Goal: Information Seeking & Learning: Compare options

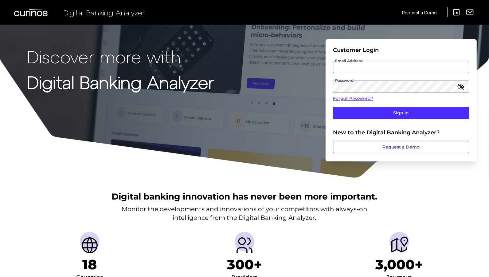
type input "[PERSON_NAME][EMAIL_ADDRESS][PERSON_NAME][DOMAIN_NAME]"
click at [359, 67] on input "[PERSON_NAME][EMAIL_ADDRESS][PERSON_NAME][DOMAIN_NAME]" at bounding box center [401, 67] width 136 height 12
click at [460, 88] on icon "button" at bounding box center [460, 86] width 7 height 7
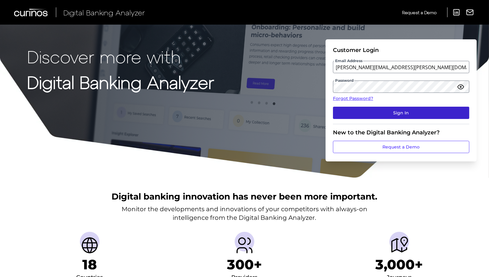
click at [400, 111] on button "Sign In" at bounding box center [401, 113] width 136 height 12
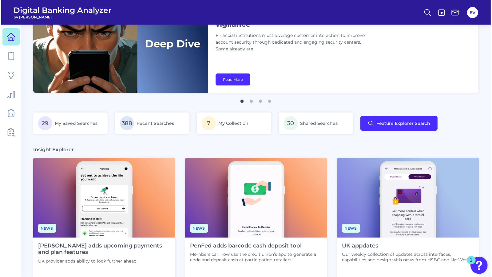
scroll to position [42, 0]
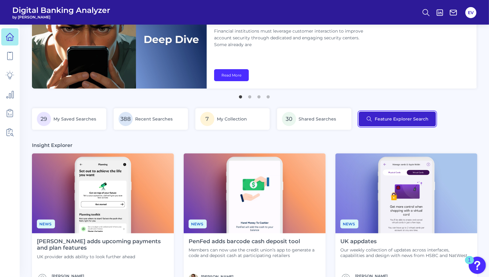
click at [384, 124] on button "Feature Explorer Search" at bounding box center [397, 119] width 77 height 15
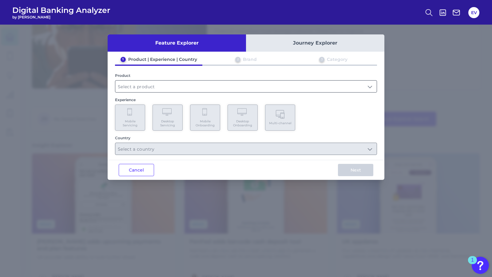
click at [143, 87] on input "text" at bounding box center [245, 87] width 261 height 12
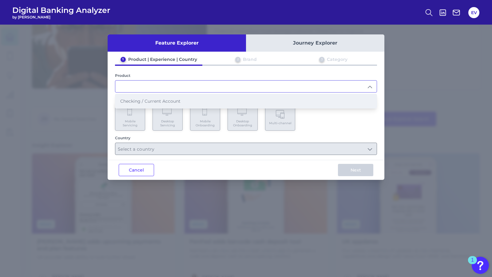
click at [137, 98] on span "Checking / Current Account" at bounding box center [150, 101] width 60 height 6
type input "Checking / Current Account"
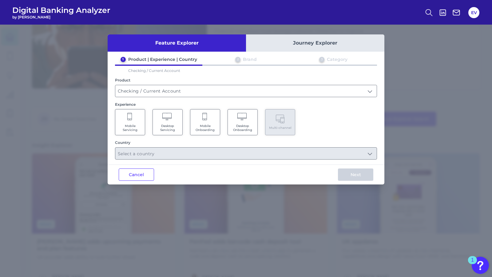
click at [130, 119] on icon at bounding box center [129, 119] width 1 height 0
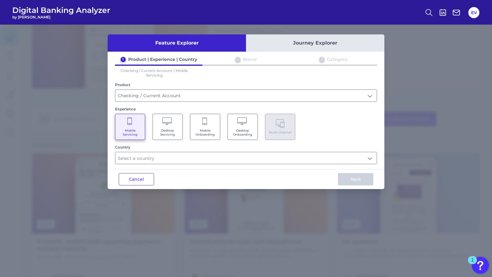
click at [170, 126] on Servicing "Desktop Servicing" at bounding box center [167, 127] width 30 height 26
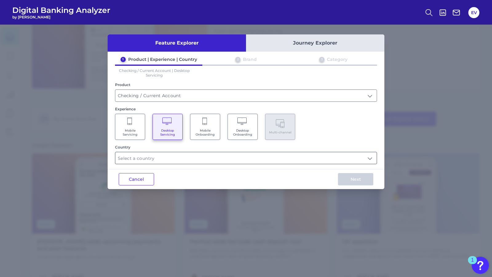
click at [148, 155] on input "text" at bounding box center [245, 158] width 261 height 12
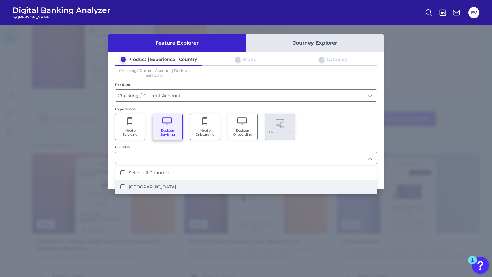
click at [132, 187] on label "[GEOGRAPHIC_DATA]" at bounding box center [152, 187] width 47 height 6
type input "Select all Countries"
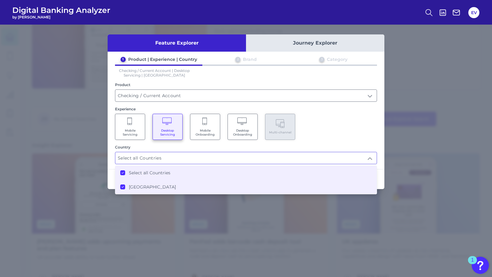
scroll to position [42, 0]
click at [100, 140] on div "Feature Explorer Journey Explorer 1 Product | Experience | Country 2 Brand 3 Ca…" at bounding box center [246, 151] width 492 height 252
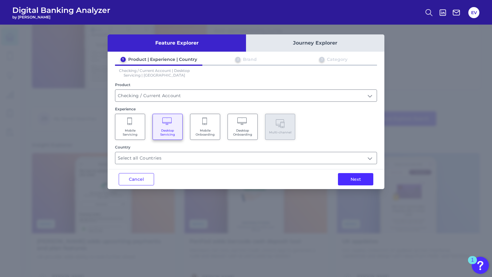
click at [128, 126] on Servicing "Mobile Servicing" at bounding box center [130, 127] width 30 height 26
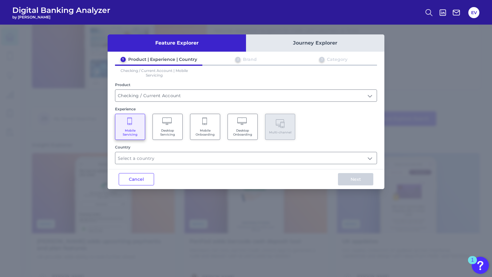
click at [161, 126] on Servicing "Desktop Servicing" at bounding box center [167, 127] width 30 height 26
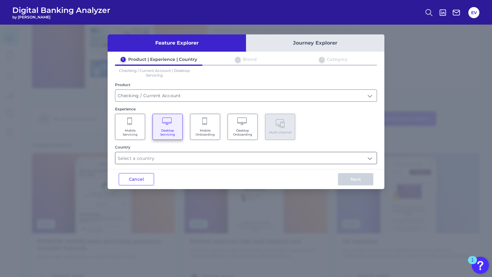
click at [139, 158] on input "text" at bounding box center [245, 158] width 261 height 12
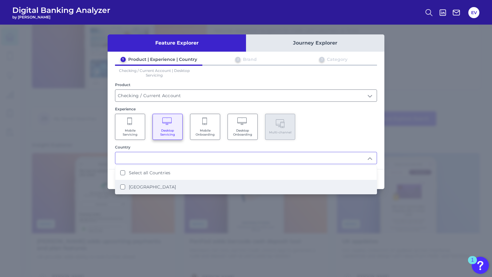
click at [133, 181] on li "[GEOGRAPHIC_DATA]" at bounding box center [245, 187] width 261 height 14
type input "Select all Countries"
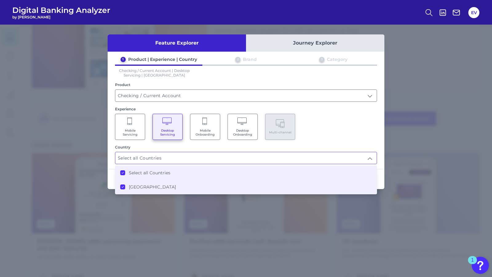
click at [356, 114] on div "Mobile Servicing Desktop Servicing Mobile Onboarding Desktop Onboarding Multi-c…" at bounding box center [246, 127] width 262 height 26
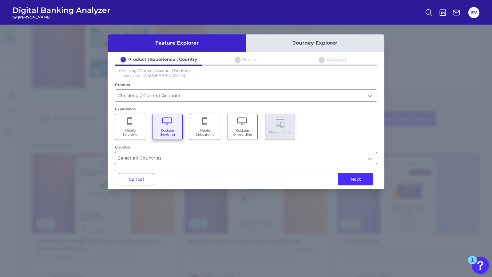
click at [366, 156] on input "Select all Countries" at bounding box center [245, 158] width 261 height 12
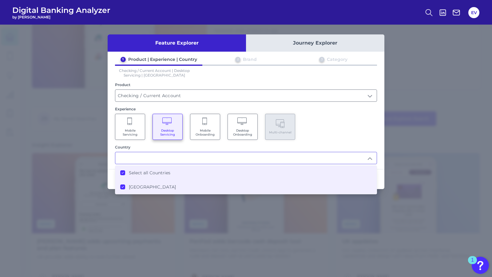
click at [365, 114] on div "Mobile Servicing Desktop Servicing Mobile Onboarding Desktop Onboarding Multi-c…" at bounding box center [246, 127] width 262 height 26
type input "Select all Countries"
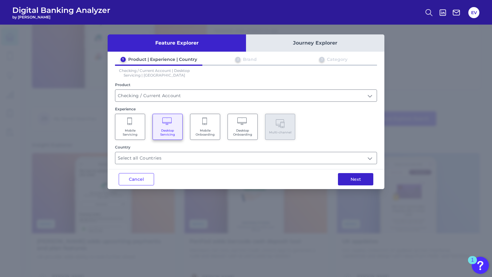
click at [344, 180] on button "Next" at bounding box center [355, 179] width 35 height 12
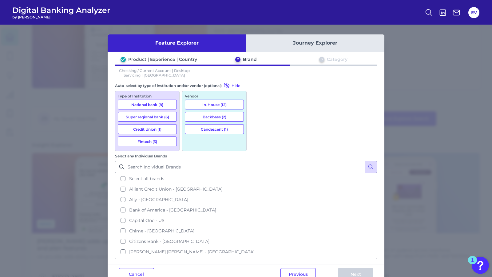
click at [151, 104] on button "National bank (8)" at bounding box center [147, 105] width 59 height 10
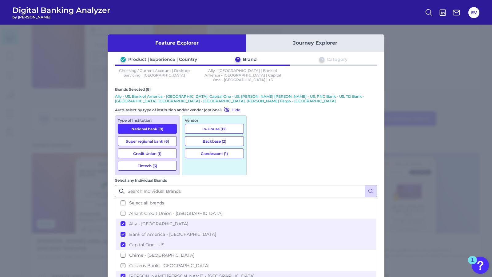
click at [153, 136] on button "Super regional bank (6)" at bounding box center [147, 141] width 59 height 10
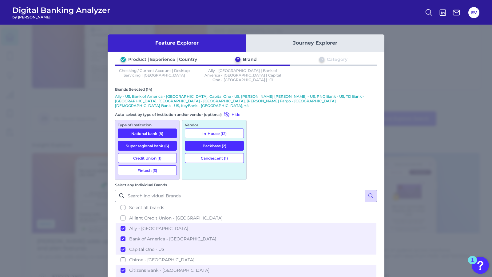
click at [157, 153] on button "Credit Union (1)" at bounding box center [147, 158] width 59 height 10
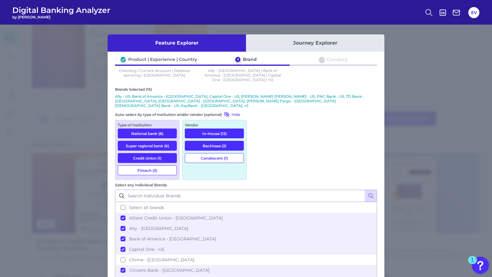
click at [159, 165] on button "Fintech (3)" at bounding box center [147, 170] width 59 height 10
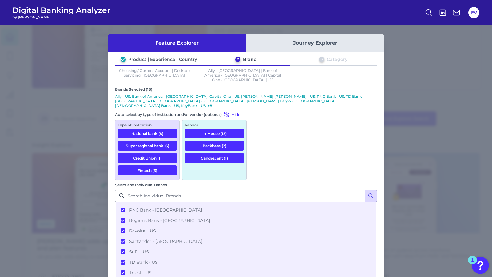
scroll to position [105, 0]
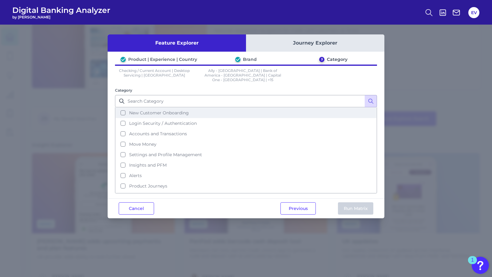
scroll to position [22, 0]
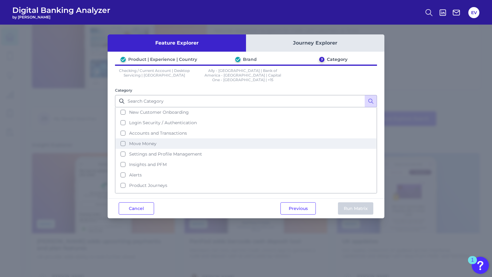
click at [127, 138] on button "Move Money" at bounding box center [246, 143] width 261 height 10
click at [360, 204] on button "Run Matrix" at bounding box center [355, 208] width 35 height 12
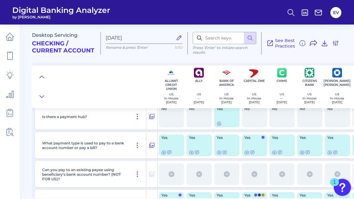
scroll to position [36, 0]
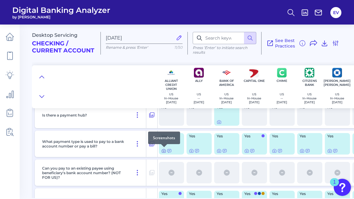
click at [164, 150] on icon at bounding box center [163, 151] width 5 height 5
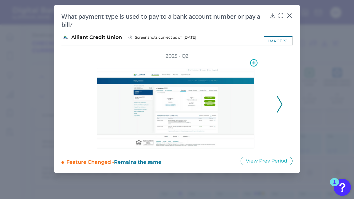
click at [190, 96] on img at bounding box center [176, 108] width 158 height 81
click at [279, 104] on icon at bounding box center [280, 104] width 6 height 17
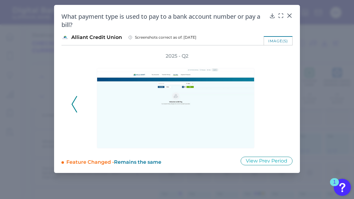
click at [277, 105] on div "2025 - Q2" at bounding box center [176, 101] width 211 height 97
click at [71, 104] on div "2025 - Q2" at bounding box center [176, 101] width 231 height 97
click at [72, 103] on icon at bounding box center [75, 104] width 6 height 17
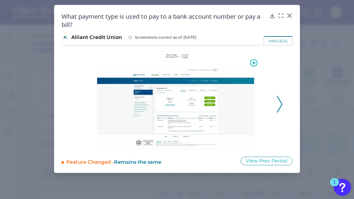
click at [188, 91] on img at bounding box center [176, 108] width 158 height 81
click at [170, 113] on img at bounding box center [176, 108] width 158 height 81
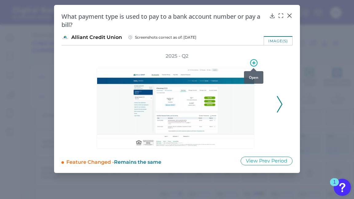
click at [250, 64] on circle at bounding box center [253, 63] width 7 height 7
click at [265, 62] on div at bounding box center [177, 105] width 191 height 90
click at [274, 39] on div "image(s)" at bounding box center [278, 40] width 29 height 9
click at [290, 15] on icon at bounding box center [289, 16] width 6 height 6
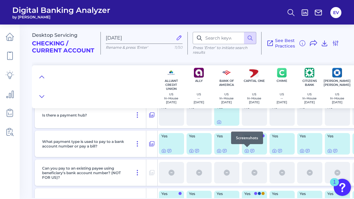
click at [247, 148] on div at bounding box center [247, 147] width 6 height 6
click at [245, 132] on div "Screenshots" at bounding box center [247, 138] width 32 height 13
click at [246, 151] on icon at bounding box center [246, 151] width 1 height 1
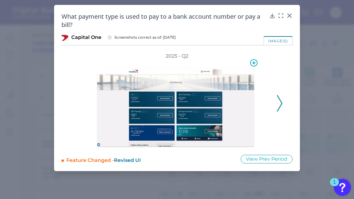
click at [184, 100] on img at bounding box center [176, 107] width 158 height 79
click at [280, 105] on icon at bounding box center [280, 103] width 6 height 17
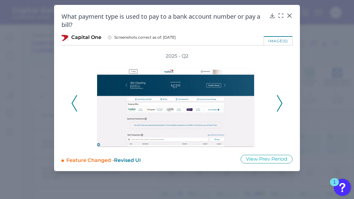
click at [280, 106] on polyline at bounding box center [279, 104] width 5 height 16
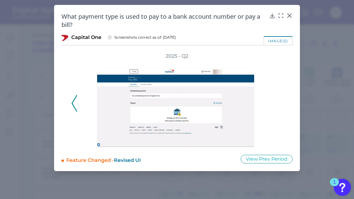
click at [280, 106] on div "2025 - Q2" at bounding box center [176, 100] width 211 height 95
click at [290, 14] on icon at bounding box center [289, 16] width 6 height 6
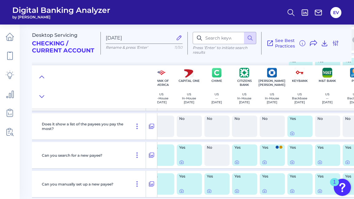
scroll to position [169, 65]
click at [292, 133] on icon at bounding box center [292, 133] width 5 height 5
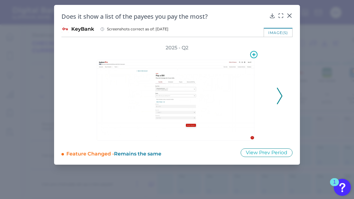
click at [179, 105] on img at bounding box center [176, 100] width 158 height 81
click at [282, 16] on icon at bounding box center [281, 16] width 6 height 6
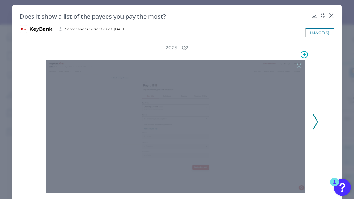
click at [296, 65] on icon at bounding box center [299, 65] width 7 height 7
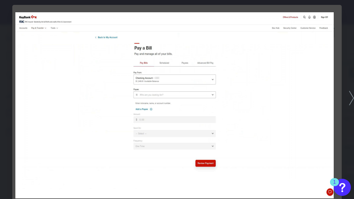
click at [172, 90] on img at bounding box center [174, 105] width 318 height 187
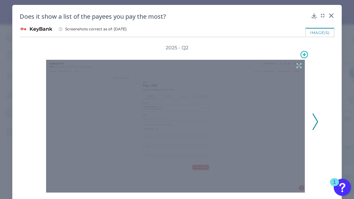
click at [172, 90] on div at bounding box center [175, 126] width 259 height 133
click at [298, 64] on icon at bounding box center [299, 65] width 7 height 7
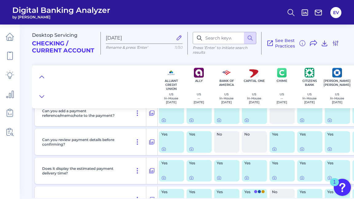
scroll to position [414, 0]
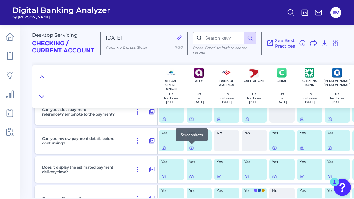
click at [191, 147] on div at bounding box center [192, 144] width 6 height 6
click at [190, 148] on icon at bounding box center [191, 148] width 5 height 5
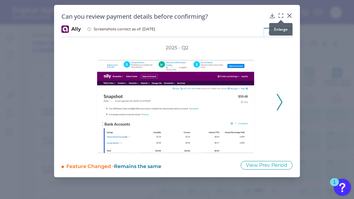
click at [279, 16] on icon at bounding box center [281, 16] width 6 height 6
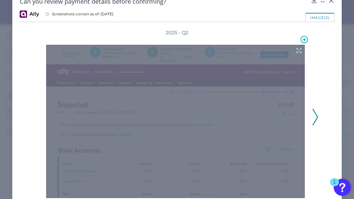
scroll to position [18, 0]
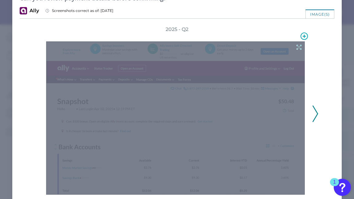
click at [298, 45] on icon at bounding box center [299, 47] width 7 height 7
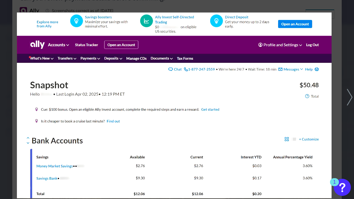
click at [104, 18] on img at bounding box center [174, 105] width 315 height 187
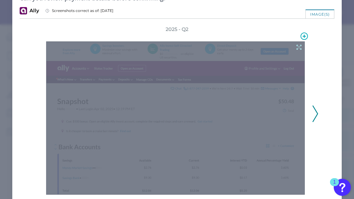
click at [209, 58] on div at bounding box center [175, 118] width 259 height 154
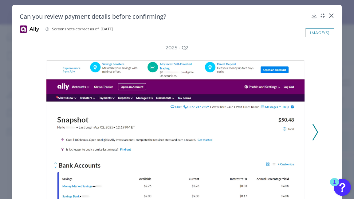
scroll to position [0, 0]
click at [330, 14] on icon at bounding box center [331, 16] width 4 height 4
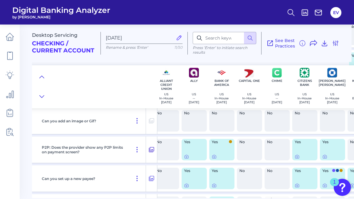
scroll to position [911, 6]
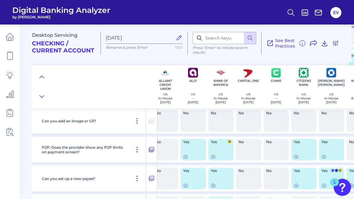
click at [152, 151] on icon at bounding box center [151, 149] width 6 height 7
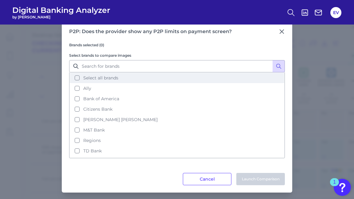
click at [77, 77] on button "Select all brands" at bounding box center [177, 78] width 215 height 10
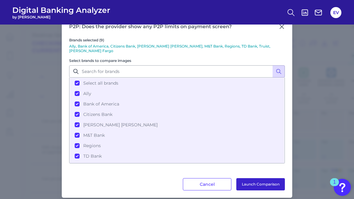
click at [253, 179] on button "Launch Comparison" at bounding box center [260, 185] width 49 height 12
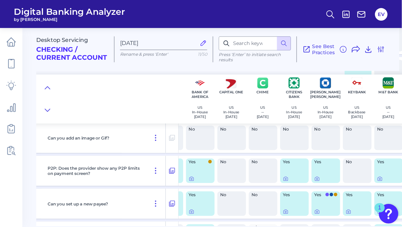
scroll to position [911, 0]
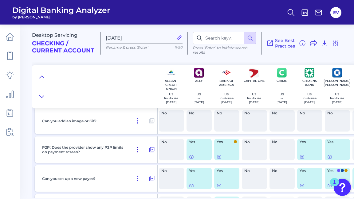
click at [138, 151] on icon at bounding box center [137, 149] width 7 height 7
click at [325, 45] on icon at bounding box center [324, 43] width 7 height 7
click at [139, 151] on icon at bounding box center [137, 149] width 7 height 7
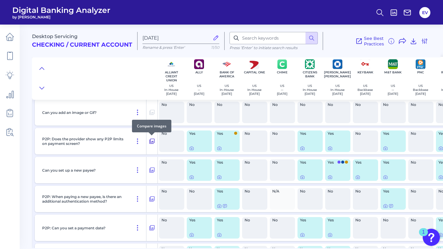
click at [150, 142] on icon at bounding box center [151, 141] width 5 height 5
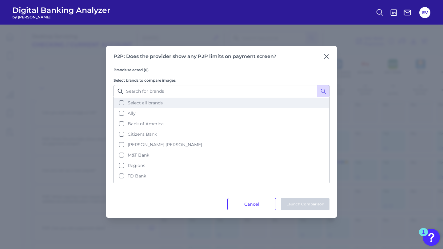
click at [121, 102] on button "Select all brands" at bounding box center [221, 103] width 215 height 10
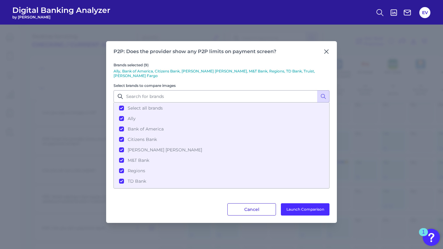
click at [264, 209] on button "Cancel" at bounding box center [251, 209] width 49 height 12
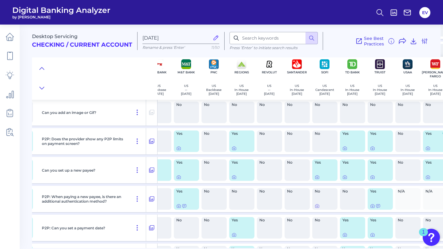
scroll to position [911, 218]
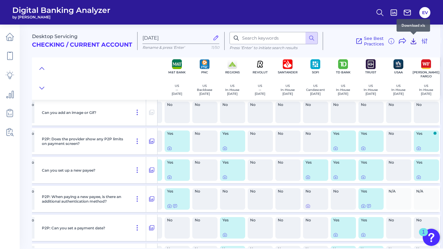
click at [412, 41] on icon at bounding box center [412, 40] width 7 height 7
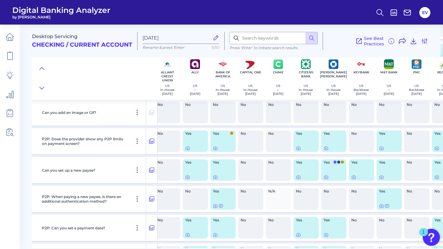
scroll to position [911, 0]
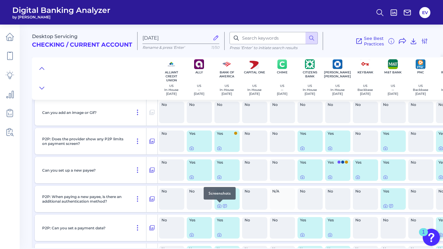
click at [220, 206] on div at bounding box center [219, 203] width 6 height 6
click at [193, 148] on icon at bounding box center [191, 148] width 5 height 5
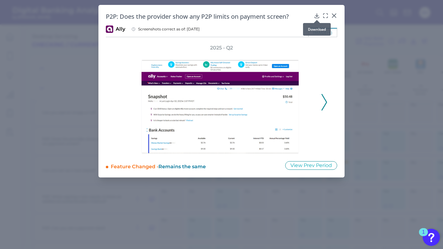
click at [316, 17] on div at bounding box center [316, 20] width 6 height 6
click at [318, 14] on icon at bounding box center [316, 16] width 6 height 6
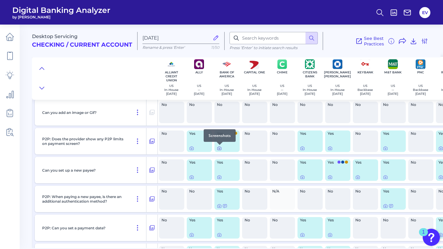
click at [220, 149] on icon at bounding box center [219, 148] width 5 height 5
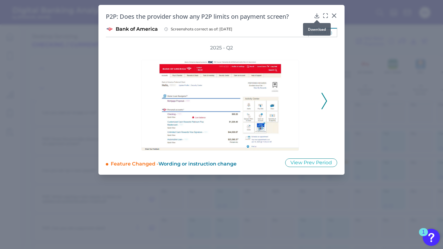
click at [318, 15] on icon at bounding box center [316, 16] width 6 height 6
click at [334, 16] on icon at bounding box center [334, 16] width 4 height 4
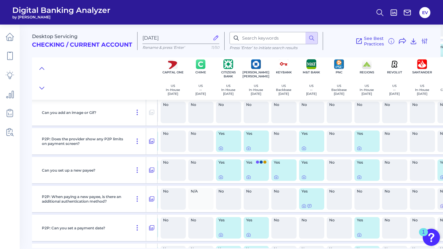
scroll to position [911, 82]
click at [226, 142] on div "Yes" at bounding box center [227, 142] width 25 height 22
click at [221, 148] on icon at bounding box center [220, 148] width 5 height 5
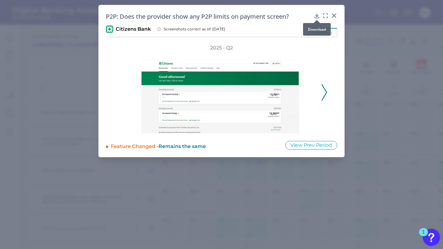
click at [317, 18] on div at bounding box center [316, 20] width 6 height 6
click at [335, 15] on icon at bounding box center [334, 16] width 6 height 6
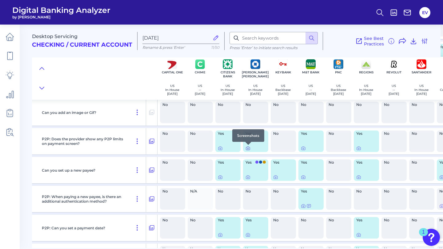
click at [248, 150] on icon at bounding box center [247, 148] width 5 height 5
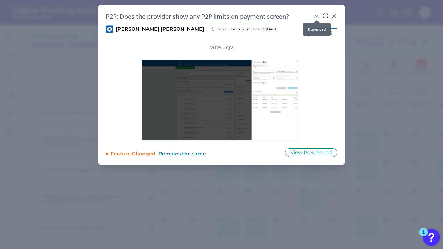
click at [316, 18] on div at bounding box center [316, 20] width 6 height 6
click at [316, 17] on icon at bounding box center [316, 16] width 4 height 4
click at [306, 15] on h2 "P2P: Does the provider show any P2P limits on payment screen?" at bounding box center [208, 16] width 205 height 8
click at [336, 14] on icon at bounding box center [334, 16] width 6 height 6
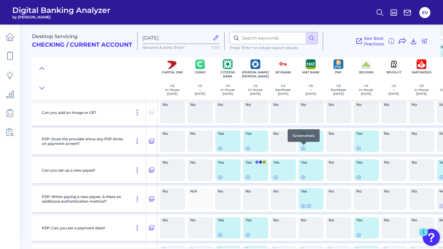
click at [305, 147] on div at bounding box center [303, 145] width 6 height 6
click at [307, 140] on div "Screenshots" at bounding box center [303, 135] width 32 height 13
click at [313, 146] on div "Yes" at bounding box center [310, 142] width 25 height 22
click at [304, 148] on div at bounding box center [303, 145] width 6 height 6
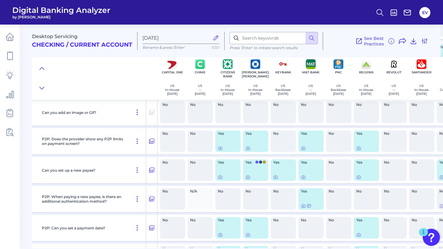
click at [312, 142] on div "Yes" at bounding box center [310, 142] width 25 height 22
click at [311, 139] on div "Yes" at bounding box center [310, 142] width 25 height 22
click at [302, 150] on icon at bounding box center [303, 148] width 5 height 5
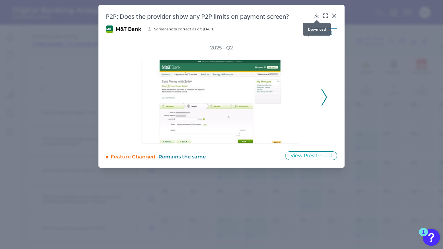
click at [317, 18] on div at bounding box center [316, 20] width 6 height 6
click at [319, 14] on icon at bounding box center [316, 16] width 6 height 6
click at [306, 11] on div "P2P: Does the provider show any P2P limits on payment screen? M&T Bank Screensh…" at bounding box center [221, 86] width 246 height 163
click at [335, 18] on div at bounding box center [334, 20] width 6 height 6
click at [334, 16] on icon at bounding box center [334, 16] width 4 height 4
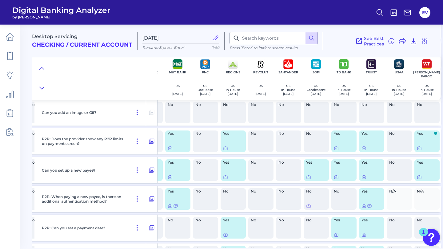
scroll to position [911, 218]
click at [228, 148] on div at bounding box center [232, 148] width 20 height 5
click at [222, 150] on icon at bounding box center [224, 148] width 5 height 5
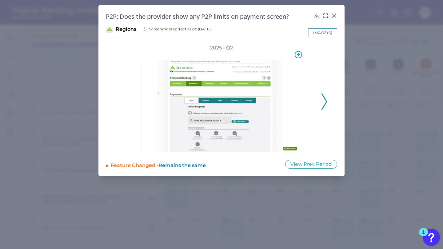
click at [238, 126] on img at bounding box center [220, 106] width 158 height 93
click at [317, 16] on icon at bounding box center [316, 16] width 6 height 6
click at [301, 10] on div "P2P: Does the provider show any P2P limits on payment screen? Regions Screensho…" at bounding box center [221, 90] width 246 height 171
click at [333, 17] on div at bounding box center [334, 20] width 6 height 6
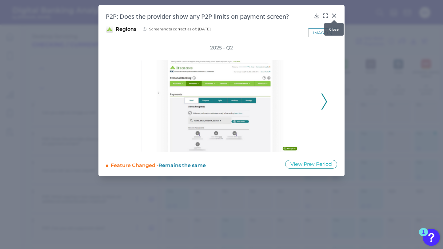
click at [335, 17] on icon at bounding box center [334, 16] width 6 height 6
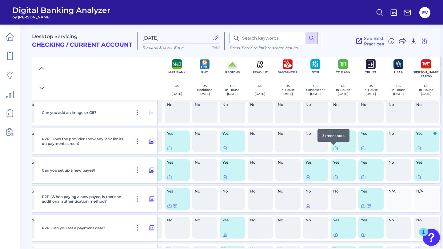
click at [333, 150] on icon at bounding box center [335, 148] width 5 height 5
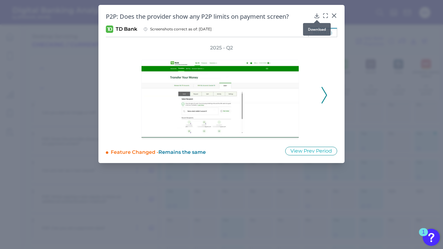
click at [317, 17] on div at bounding box center [316, 20] width 6 height 6
click at [317, 15] on icon at bounding box center [316, 16] width 4 height 4
click at [312, 11] on div "P2P: Does the provider show any P2P limits on payment screen? TD Bank Screensho…" at bounding box center [221, 84] width 246 height 158
click at [335, 15] on icon at bounding box center [334, 16] width 6 height 6
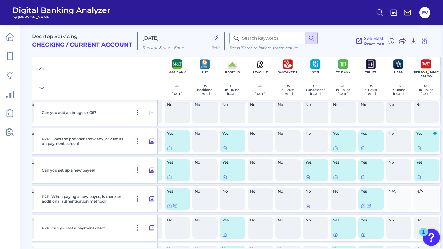
click at [366, 140] on div "Yes" at bounding box center [370, 142] width 25 height 22
click at [362, 149] on icon at bounding box center [362, 148] width 1 height 1
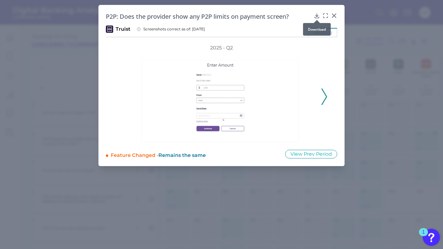
click at [316, 16] on icon at bounding box center [316, 16] width 4 height 4
click at [334, 17] on div at bounding box center [334, 20] width 6 height 6
click at [333, 15] on icon at bounding box center [334, 16] width 6 height 6
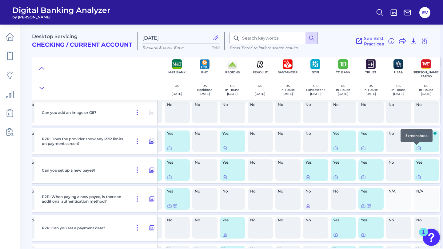
click at [416, 148] on icon at bounding box center [418, 148] width 5 height 5
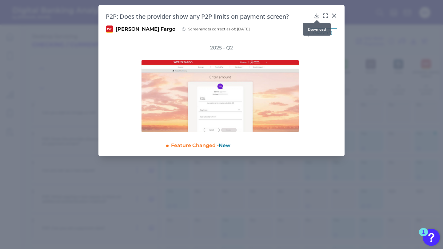
click at [318, 17] on div at bounding box center [316, 20] width 6 height 6
click at [317, 15] on icon at bounding box center [316, 16] width 4 height 4
click at [305, 7] on div "P2P: Does the provider show any P2P limits on payment screen? [PERSON_NAME] Far…" at bounding box center [221, 81] width 246 height 152
click at [335, 16] on icon at bounding box center [334, 16] width 6 height 6
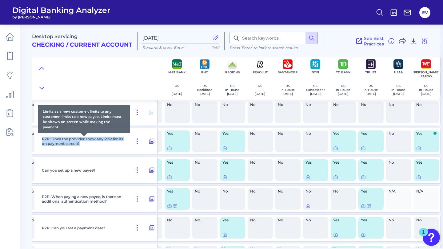
drag, startPoint x: 85, startPoint y: 143, endPoint x: 51, endPoint y: 137, distance: 34.4
click at [51, 137] on div "P2P: Does the provider show any P2P limits on payment screen?" at bounding box center [92, 141] width 107 height 26
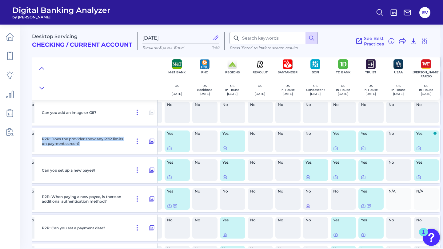
scroll to position [910, 218]
copy p "P2P: Does the provider show any P2P limits on payment screen?"
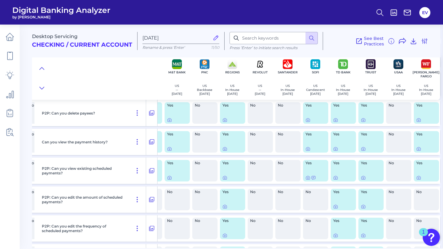
scroll to position [1290, 218]
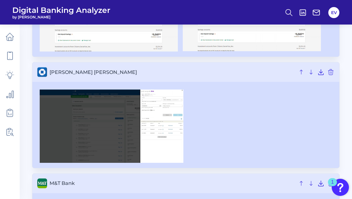
scroll to position [344, 0]
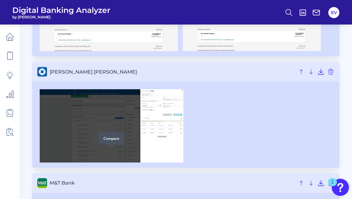
click at [108, 148] on div at bounding box center [111, 148] width 6 height 6
click at [114, 138] on div "Compare" at bounding box center [111, 138] width 26 height 13
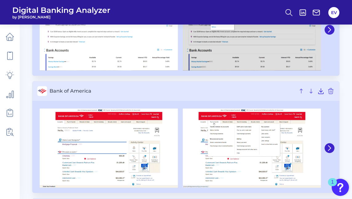
scroll to position [0, 0]
